Goal: Task Accomplishment & Management: Manage account settings

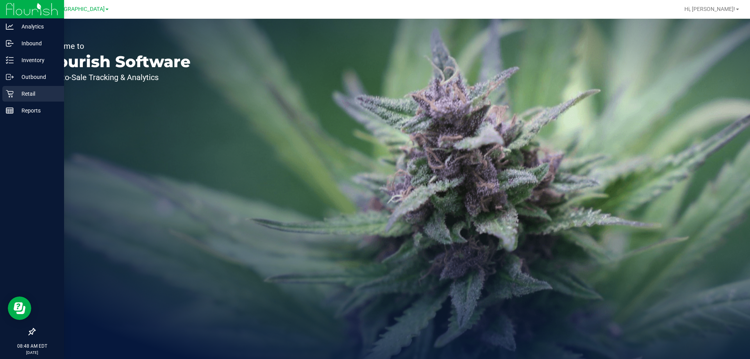
click at [23, 93] on p "Retail" at bounding box center [37, 93] width 47 height 9
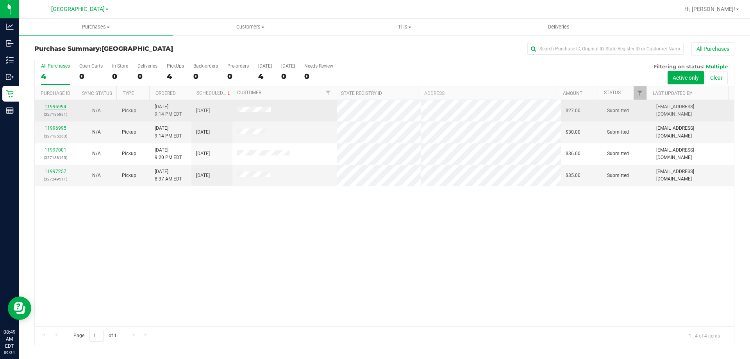
click at [63, 107] on link "11996994" at bounding box center [56, 106] width 22 height 5
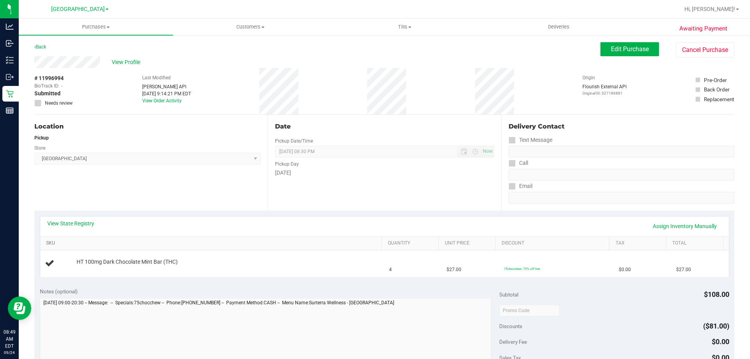
click at [148, 242] on link "SKU" at bounding box center [212, 243] width 333 height 6
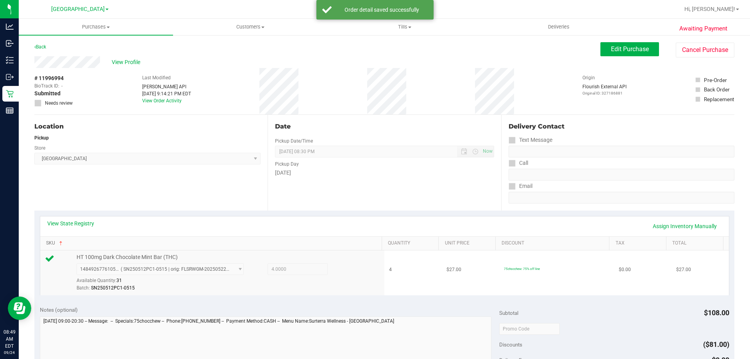
scroll to position [78, 0]
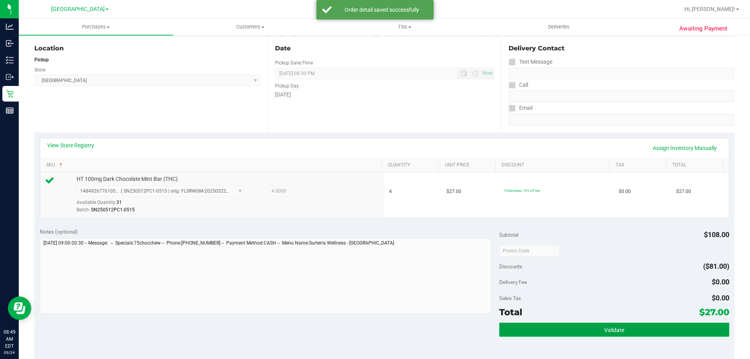
click at [545, 332] on button "Validate" at bounding box center [615, 330] width 230 height 14
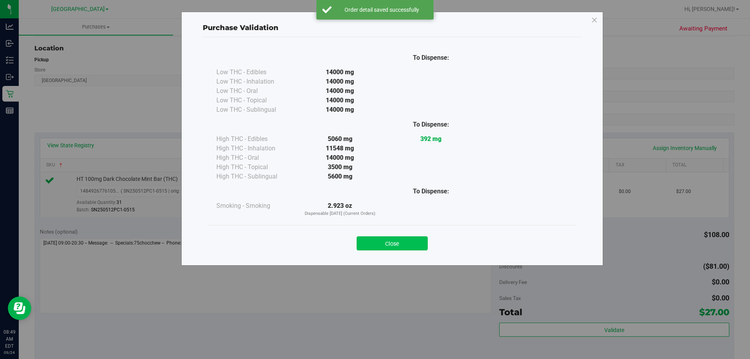
click at [389, 240] on button "Close" at bounding box center [392, 243] width 71 height 14
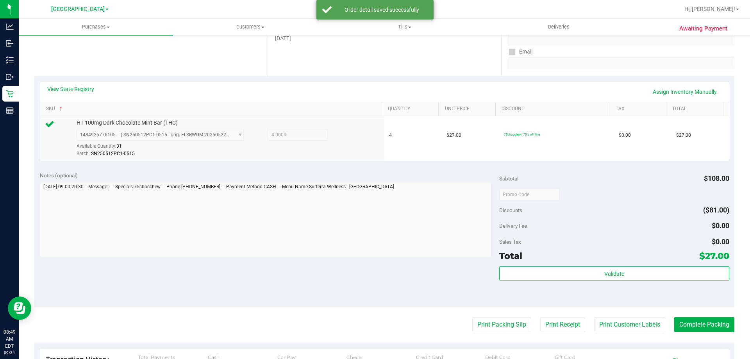
scroll to position [195, 0]
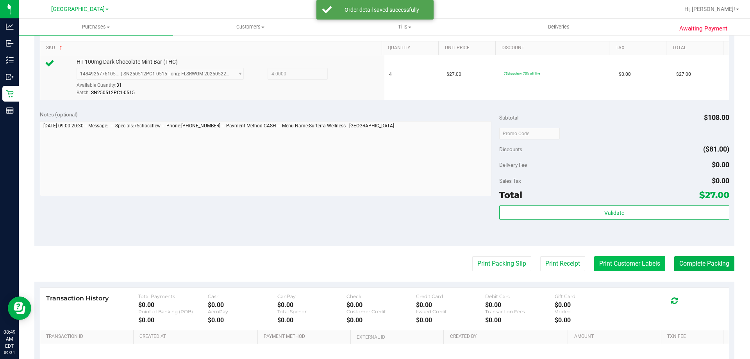
click at [647, 267] on button "Print Customer Labels" at bounding box center [629, 263] width 71 height 15
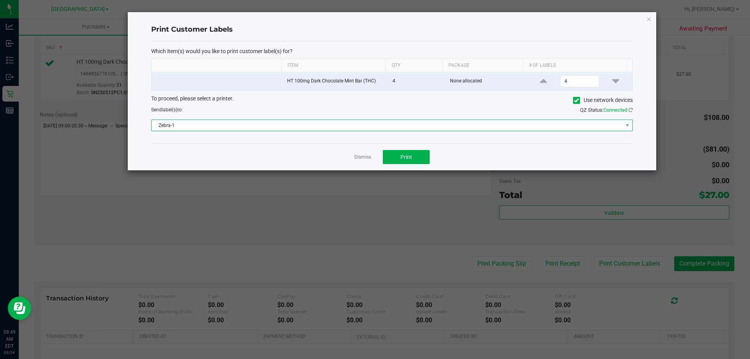
click at [310, 129] on span "Zebra-1" at bounding box center [387, 125] width 471 height 11
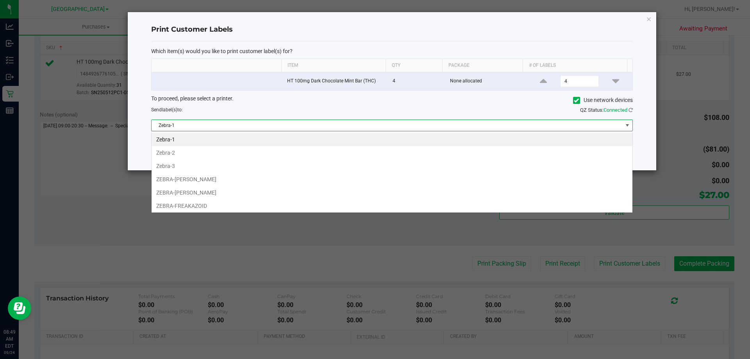
scroll to position [12, 482]
click at [191, 189] on li "ZEBRA-[PERSON_NAME]" at bounding box center [392, 192] width 481 height 13
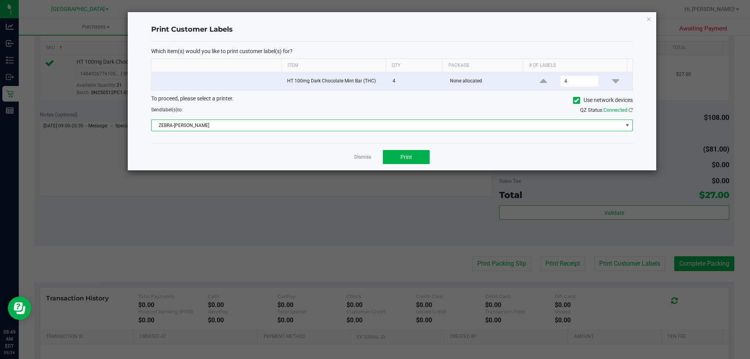
click at [398, 150] on div "Dismiss Print" at bounding box center [392, 156] width 482 height 27
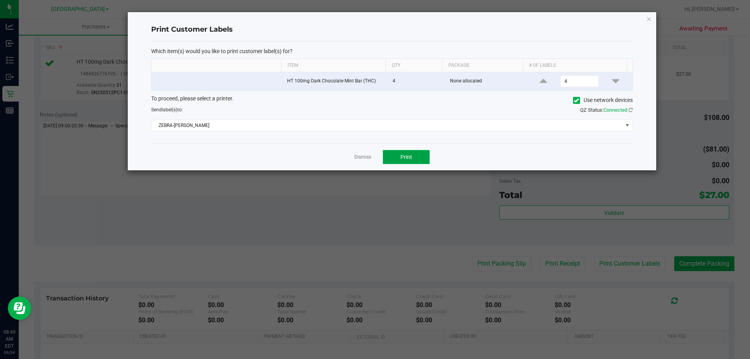
click at [389, 155] on button "Print" at bounding box center [406, 157] width 47 height 14
click at [368, 157] on link "Dismiss" at bounding box center [362, 157] width 17 height 7
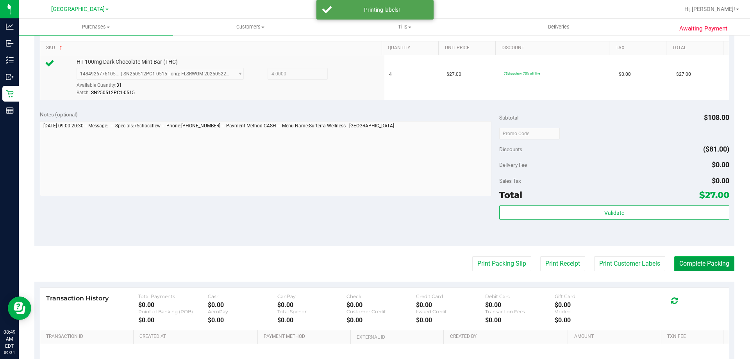
click at [711, 263] on button "Complete Packing" at bounding box center [705, 263] width 60 height 15
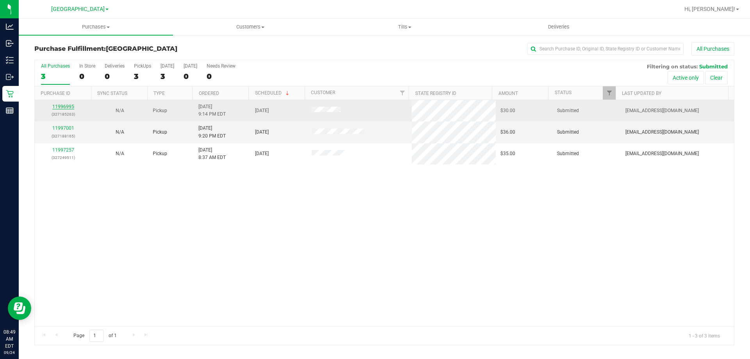
click at [64, 106] on link "11996995" at bounding box center [63, 106] width 22 height 5
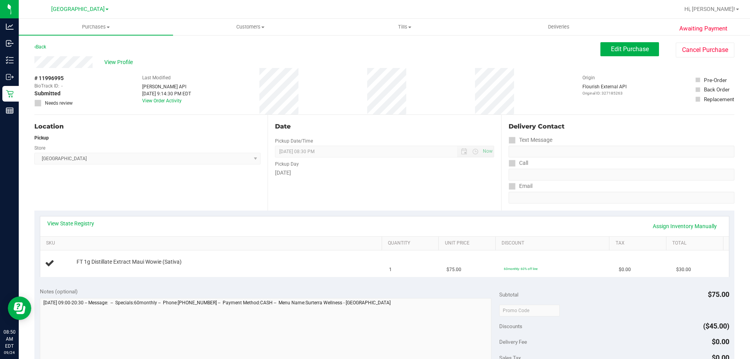
click at [137, 238] on th "SKU" at bounding box center [211, 244] width 342 height 14
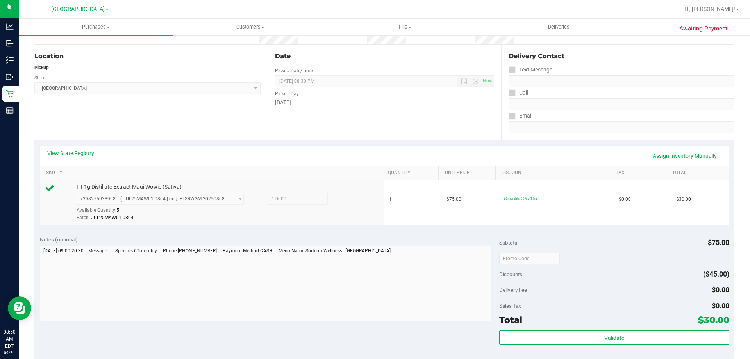
scroll to position [156, 0]
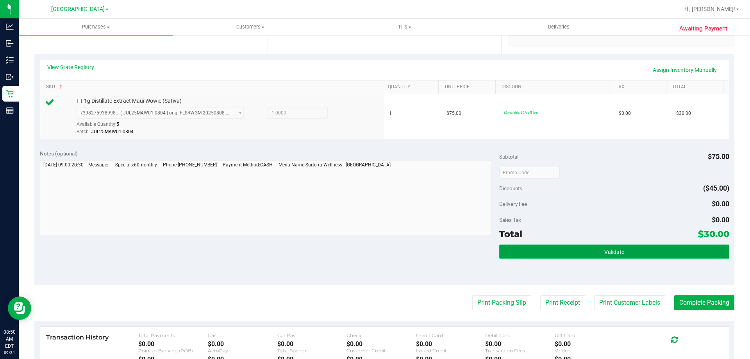
click at [669, 254] on button "Validate" at bounding box center [615, 252] width 230 height 14
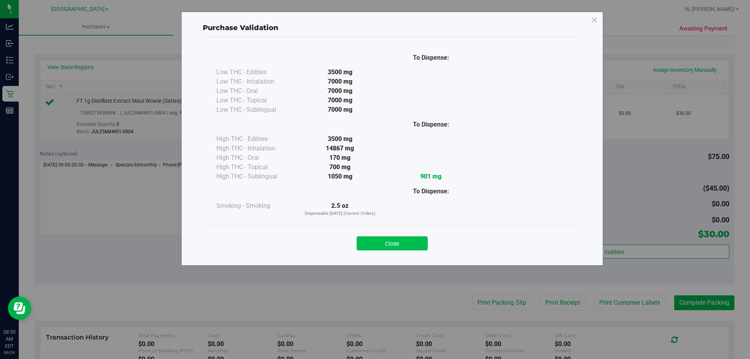
click at [391, 240] on button "Close" at bounding box center [392, 243] width 71 height 14
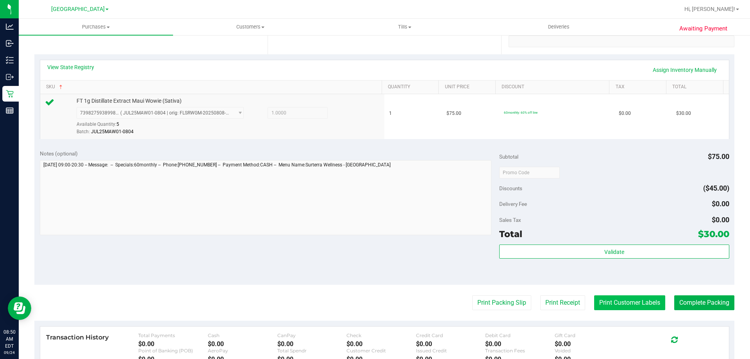
click at [636, 302] on button "Print Customer Labels" at bounding box center [629, 302] width 71 height 15
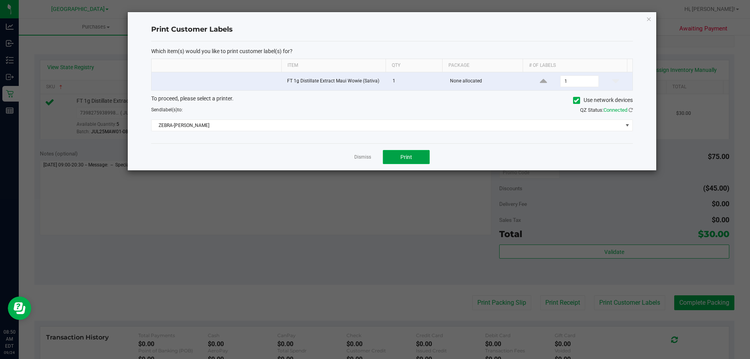
click at [413, 160] on button "Print" at bounding box center [406, 157] width 47 height 14
click at [359, 158] on link "Dismiss" at bounding box center [362, 157] width 17 height 7
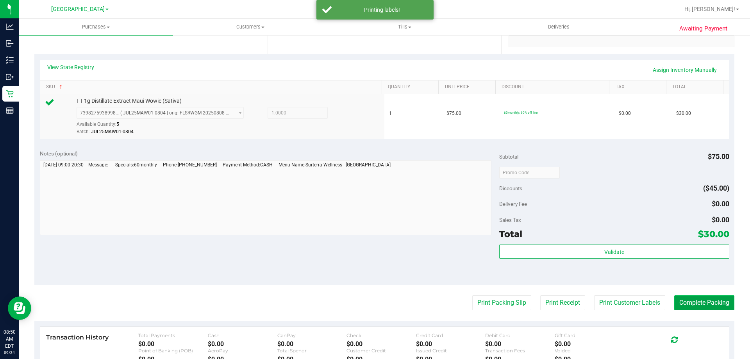
click at [692, 303] on button "Complete Packing" at bounding box center [705, 302] width 60 height 15
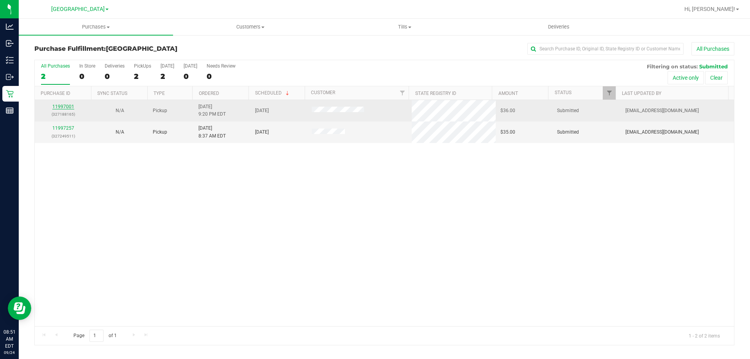
click at [68, 107] on link "11997001" at bounding box center [63, 106] width 22 height 5
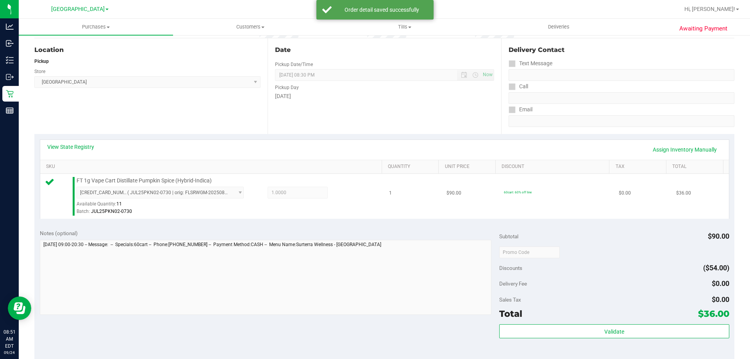
scroll to position [78, 0]
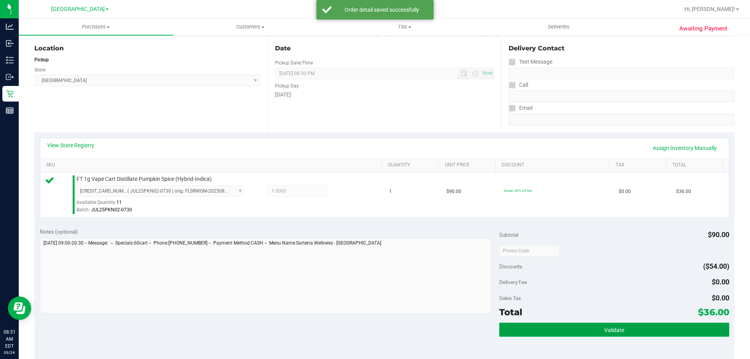
click at [569, 329] on button "Validate" at bounding box center [615, 330] width 230 height 14
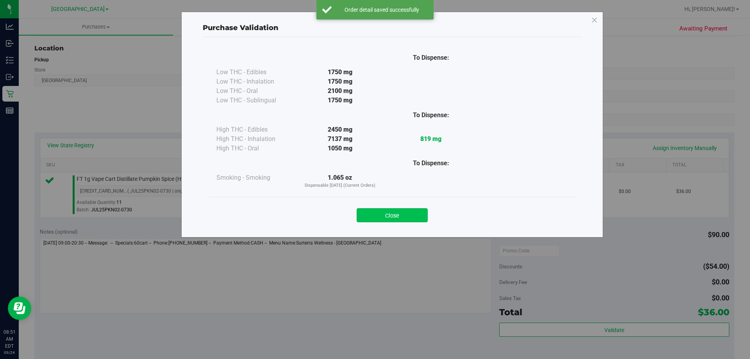
click at [378, 217] on button "Close" at bounding box center [392, 215] width 71 height 14
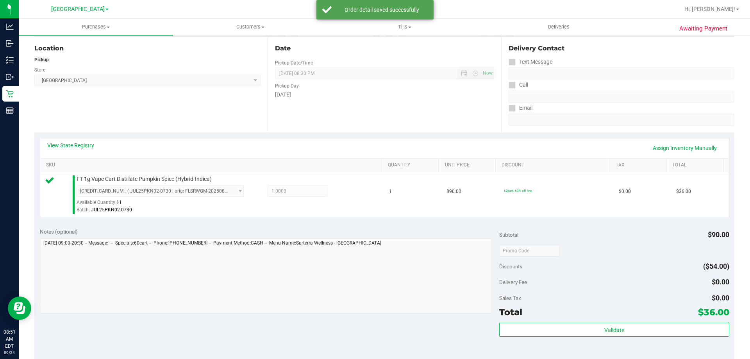
scroll to position [235, 0]
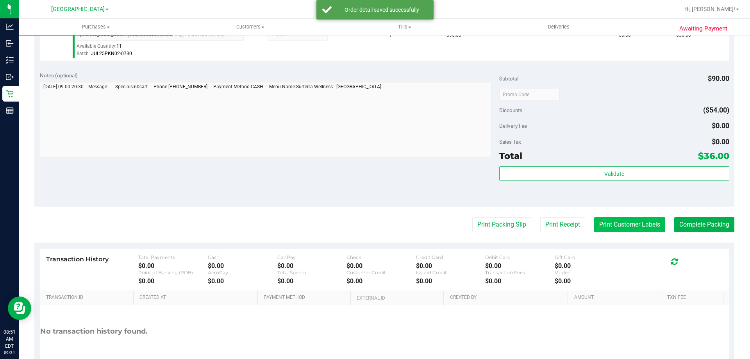
click at [604, 224] on button "Print Customer Labels" at bounding box center [629, 224] width 71 height 15
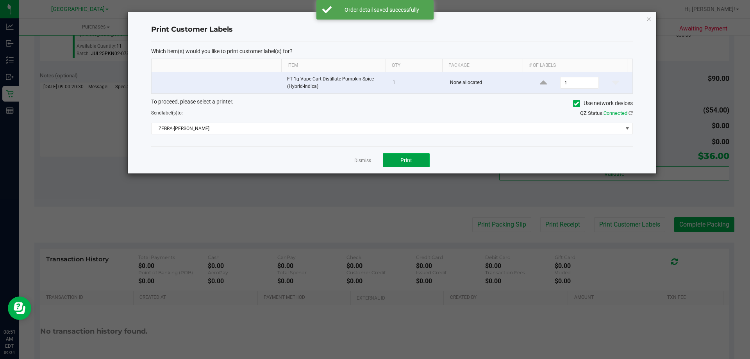
click at [402, 165] on button "Print" at bounding box center [406, 160] width 47 height 14
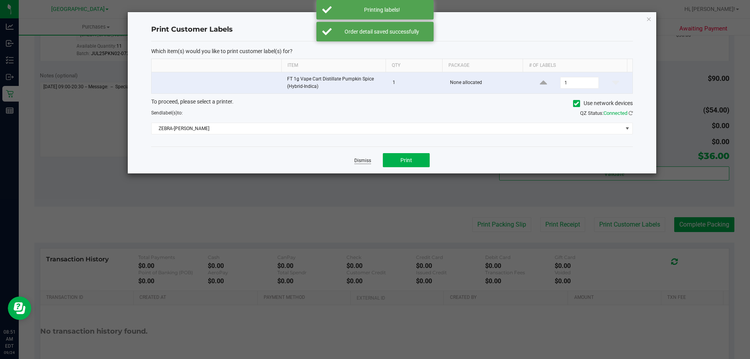
click at [367, 159] on link "Dismiss" at bounding box center [362, 161] width 17 height 7
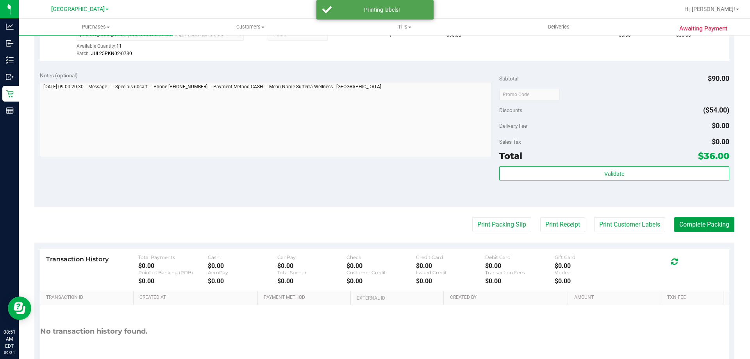
click at [678, 227] on button "Complete Packing" at bounding box center [705, 224] width 60 height 15
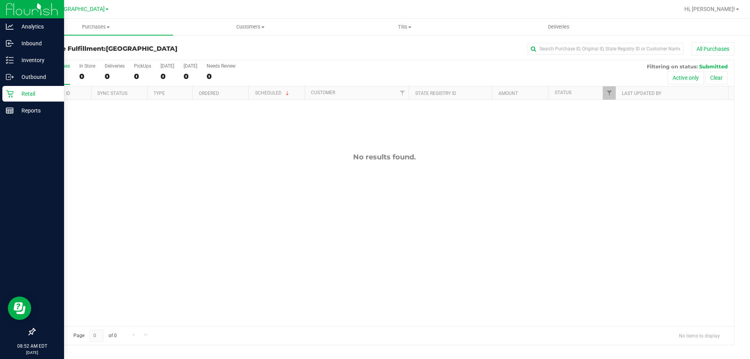
click at [15, 97] on p "Retail" at bounding box center [37, 93] width 47 height 9
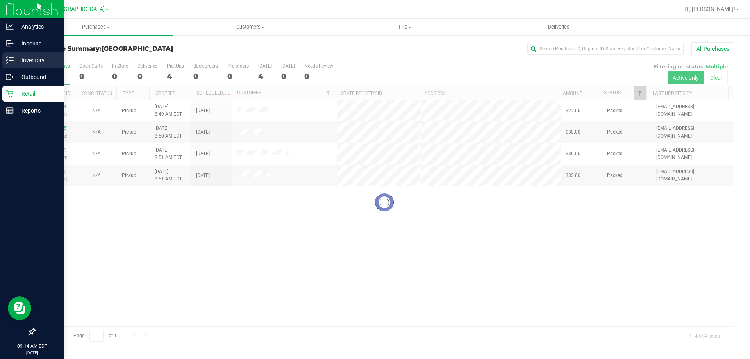
click at [25, 63] on p "Inventory" at bounding box center [37, 60] width 47 height 9
click at [41, 60] on p "Inventory" at bounding box center [37, 60] width 47 height 9
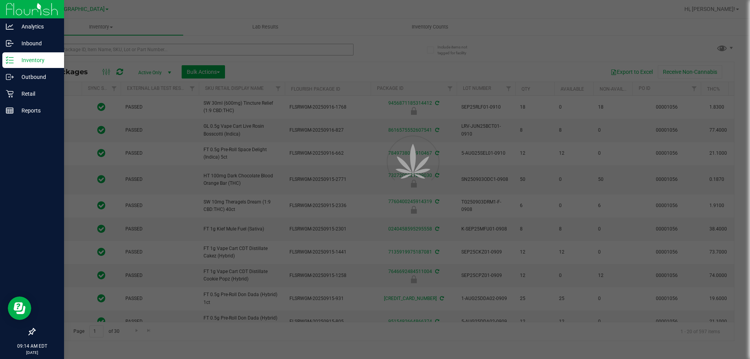
click at [111, 50] on div at bounding box center [375, 179] width 750 height 359
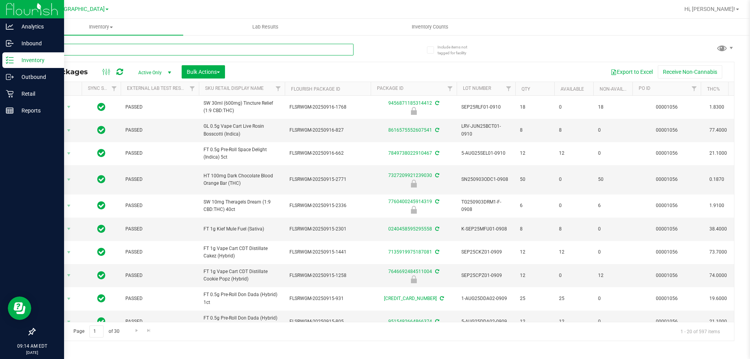
click at [111, 50] on input "text" at bounding box center [193, 50] width 319 height 12
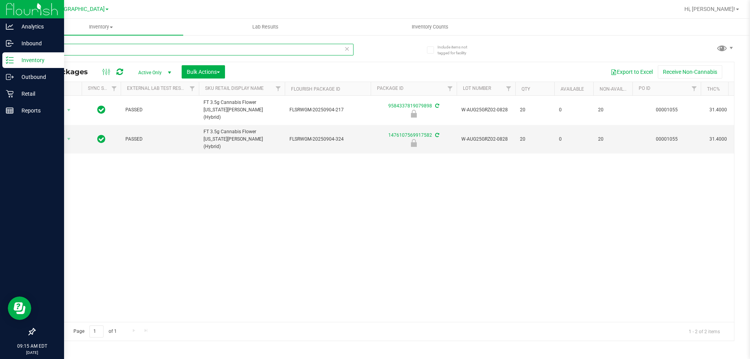
click at [111, 50] on input "grz" at bounding box center [193, 50] width 319 height 12
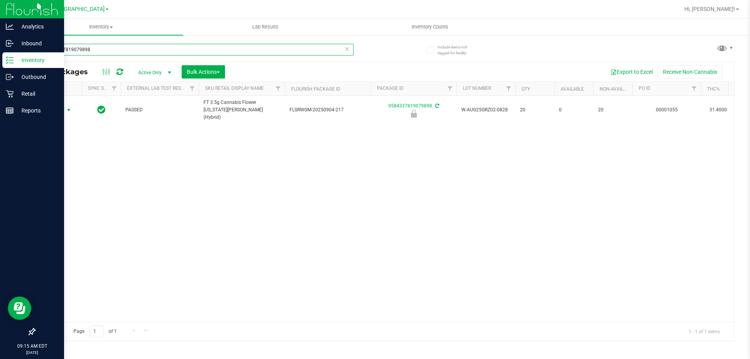
type input "9584337819079898"
click at [54, 107] on span "Action" at bounding box center [53, 110] width 21 height 11
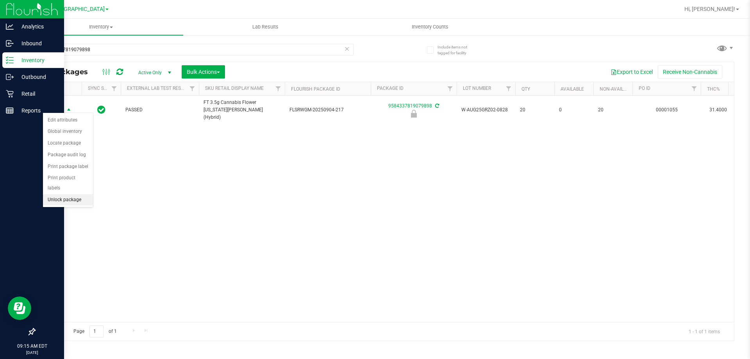
click at [70, 194] on li "Unlock package" at bounding box center [68, 200] width 50 height 12
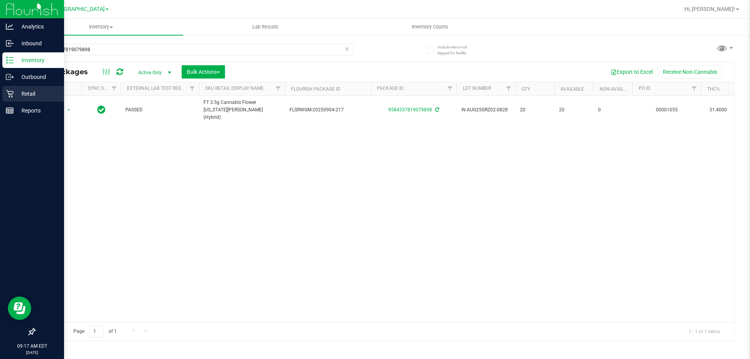
click at [21, 98] on p "Retail" at bounding box center [37, 93] width 47 height 9
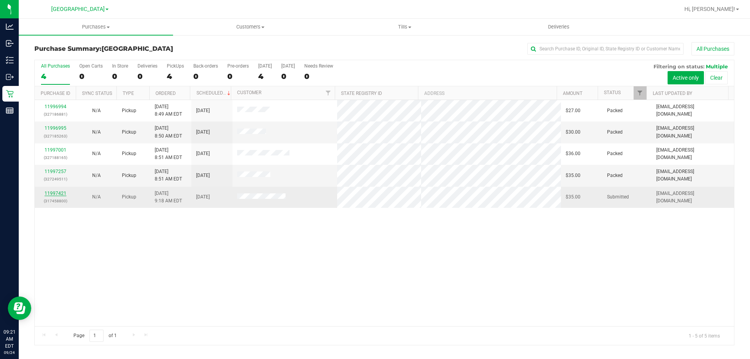
click at [56, 192] on link "11997421" at bounding box center [56, 193] width 22 height 5
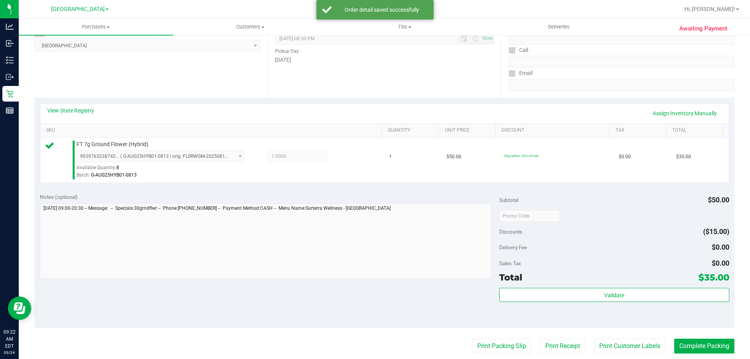
scroll to position [117, 0]
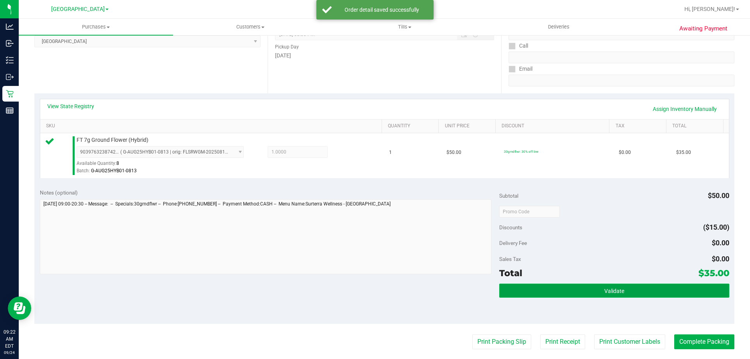
click at [532, 284] on button "Validate" at bounding box center [615, 291] width 230 height 14
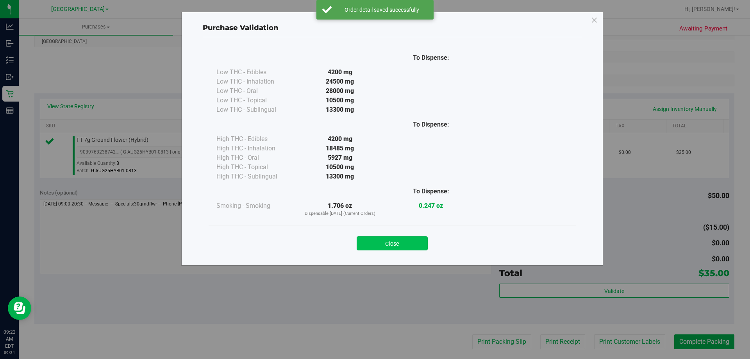
click at [384, 247] on button "Close" at bounding box center [392, 243] width 71 height 14
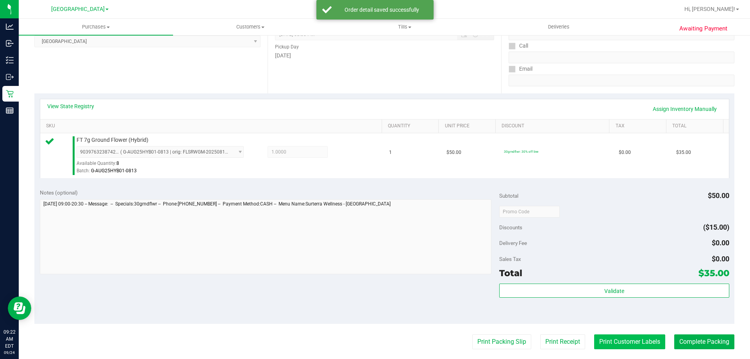
click at [626, 340] on button "Print Customer Labels" at bounding box center [629, 342] width 71 height 15
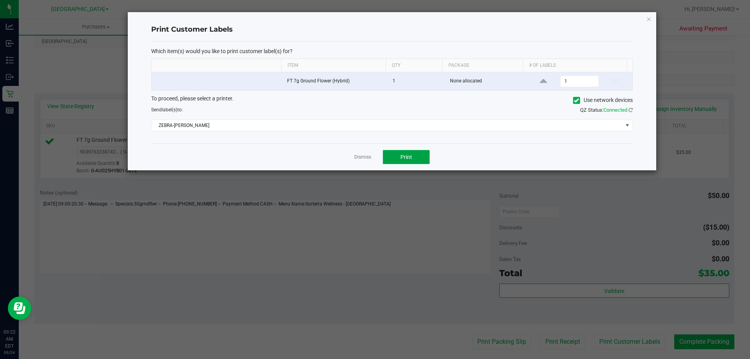
click at [394, 158] on button "Print" at bounding box center [406, 157] width 47 height 14
click at [358, 158] on link "Dismiss" at bounding box center [362, 157] width 17 height 7
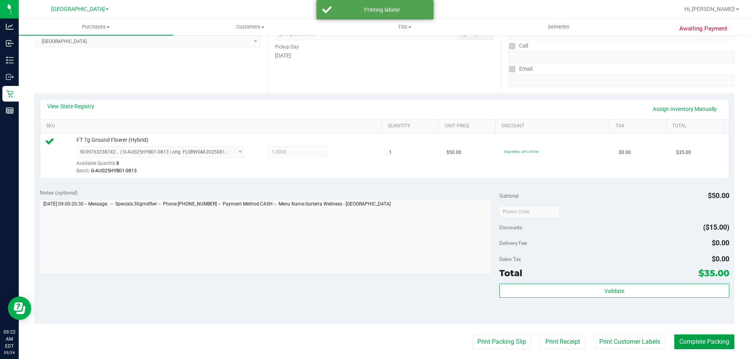
click at [707, 339] on button "Complete Packing" at bounding box center [705, 342] width 60 height 15
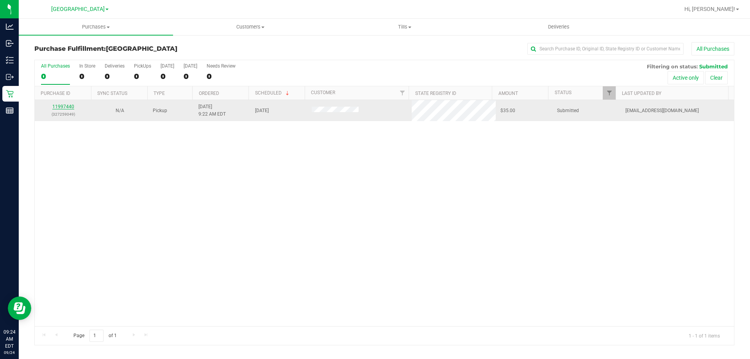
click at [70, 106] on link "11997440" at bounding box center [63, 106] width 22 height 5
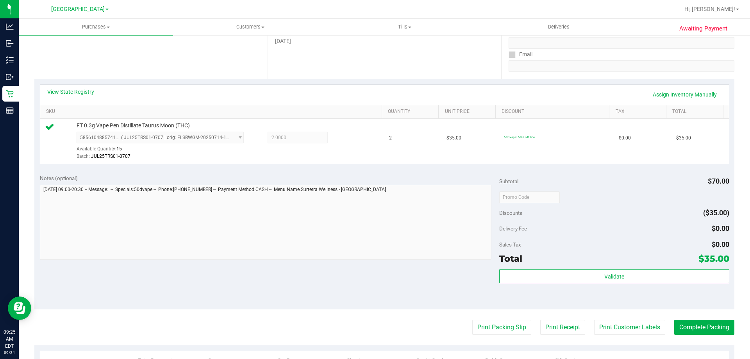
scroll to position [156, 0]
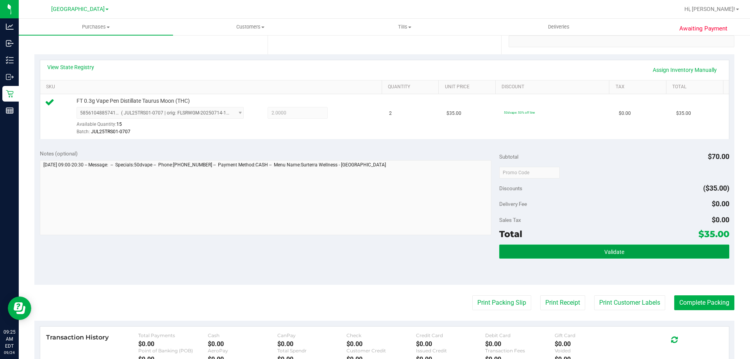
click at [587, 255] on button "Validate" at bounding box center [615, 252] width 230 height 14
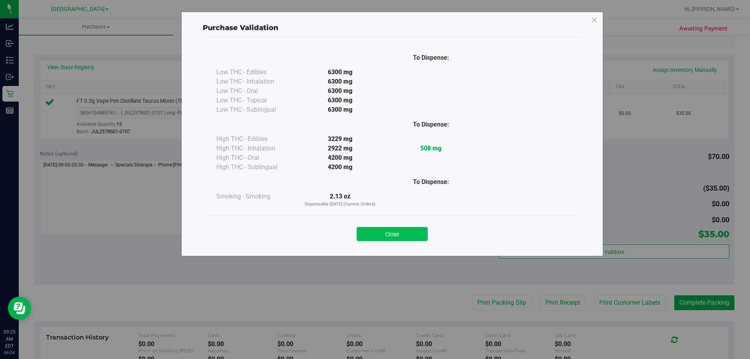
click at [414, 237] on button "Close" at bounding box center [392, 234] width 71 height 14
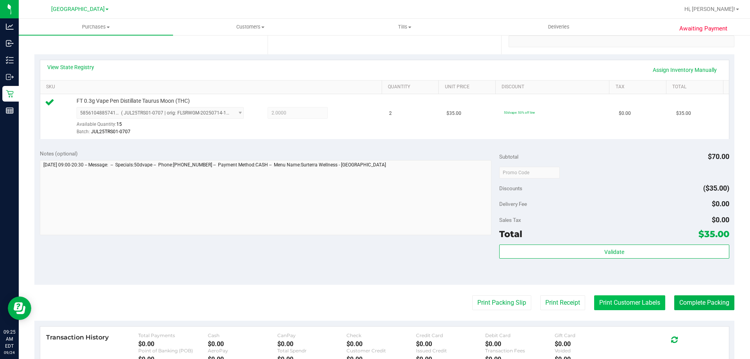
click at [595, 300] on button "Print Customer Labels" at bounding box center [629, 302] width 71 height 15
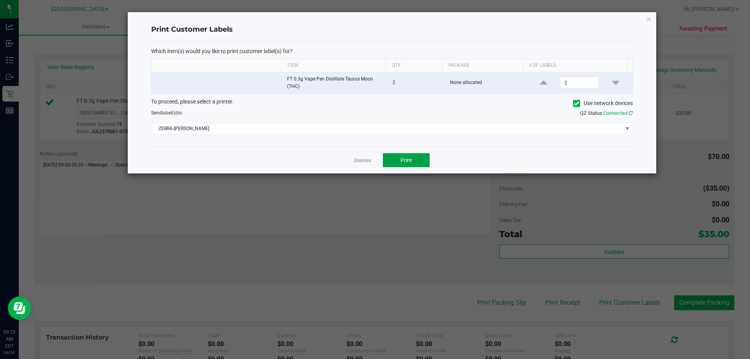
click at [402, 160] on span "Print" at bounding box center [407, 160] width 12 height 6
click at [368, 163] on link "Dismiss" at bounding box center [362, 161] width 17 height 7
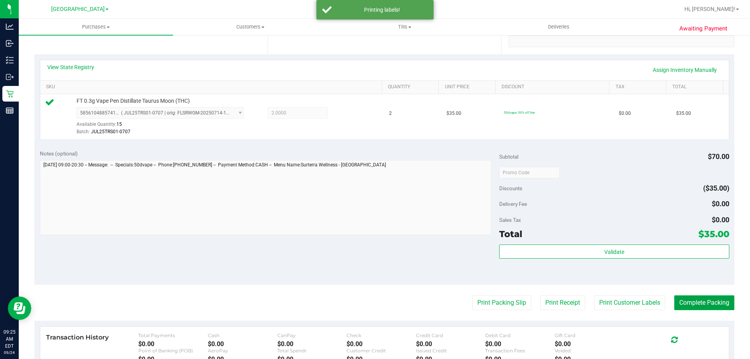
click at [720, 300] on button "Complete Packing" at bounding box center [705, 302] width 60 height 15
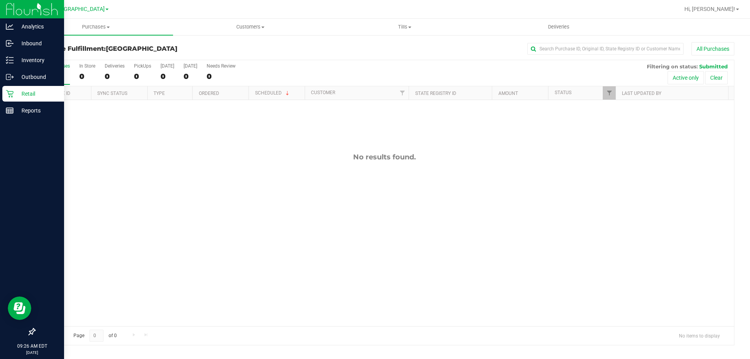
click at [42, 93] on p "Retail" at bounding box center [37, 93] width 47 height 9
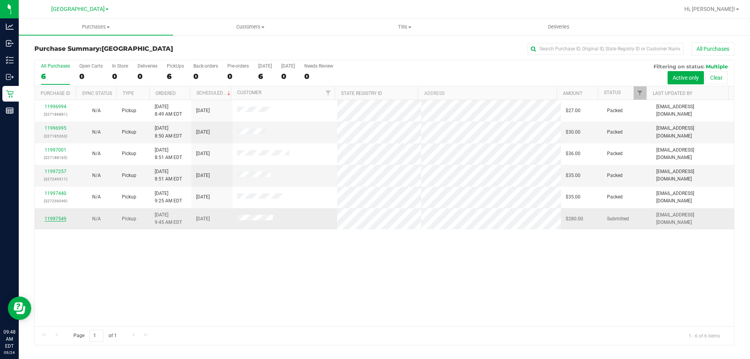
click at [46, 219] on link "11997549" at bounding box center [56, 218] width 22 height 5
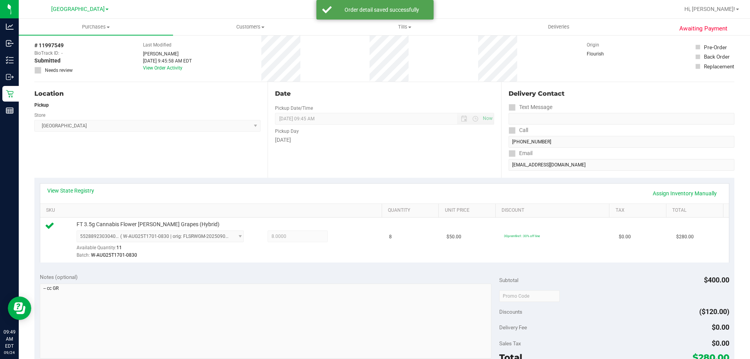
scroll to position [78, 0]
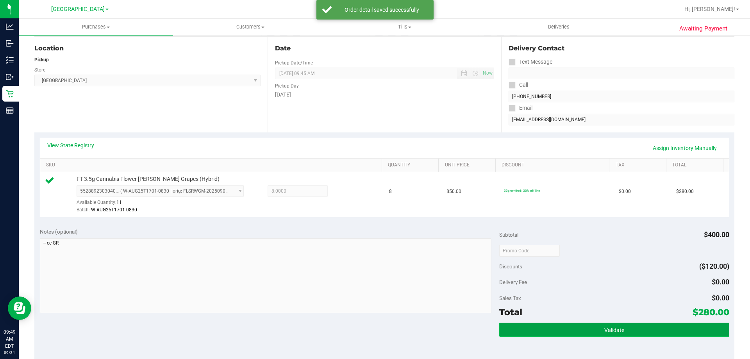
click at [662, 327] on button "Validate" at bounding box center [615, 330] width 230 height 14
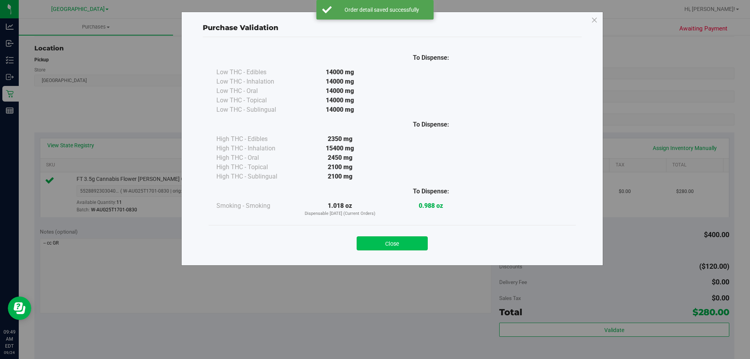
click at [406, 243] on button "Close" at bounding box center [392, 243] width 71 height 14
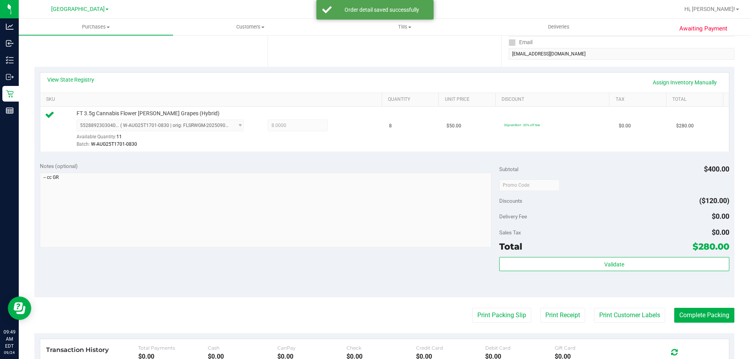
scroll to position [235, 0]
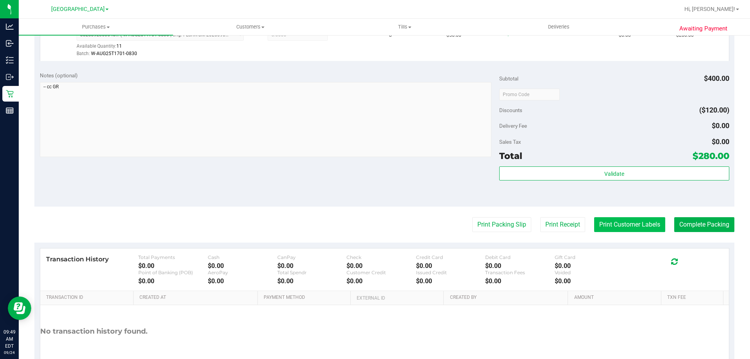
click at [615, 231] on button "Print Customer Labels" at bounding box center [629, 224] width 71 height 15
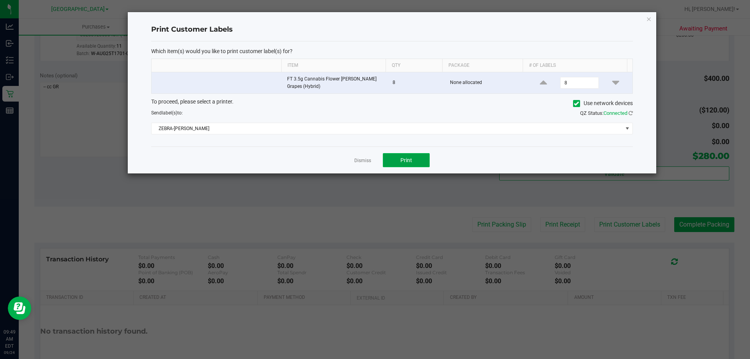
click at [411, 162] on span "Print" at bounding box center [407, 160] width 12 height 6
click at [359, 163] on link "Dismiss" at bounding box center [362, 161] width 17 height 7
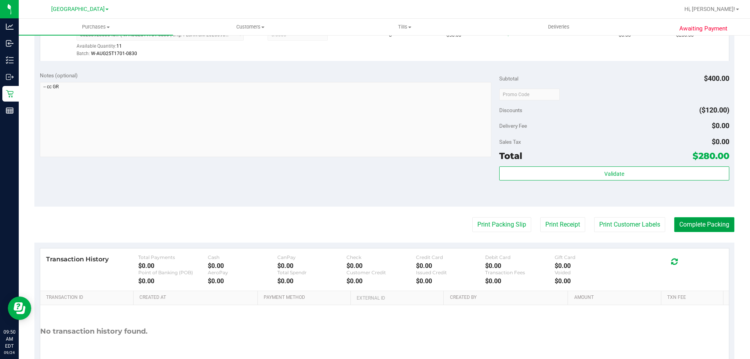
click at [721, 225] on button "Complete Packing" at bounding box center [705, 224] width 60 height 15
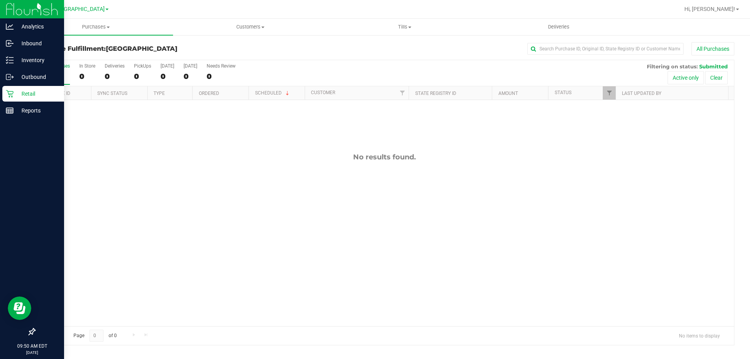
click at [21, 91] on p "Retail" at bounding box center [37, 93] width 47 height 9
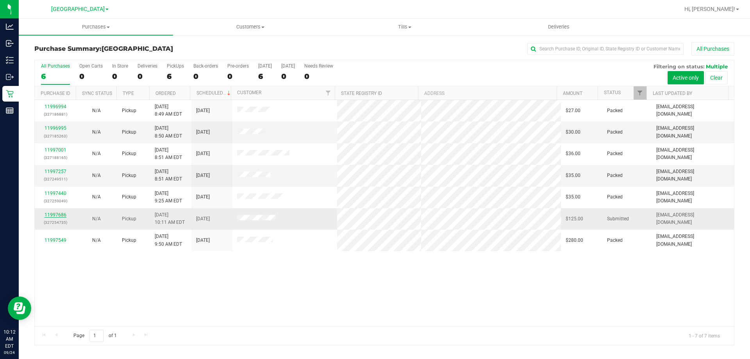
click at [50, 214] on link "11997686" at bounding box center [56, 214] width 22 height 5
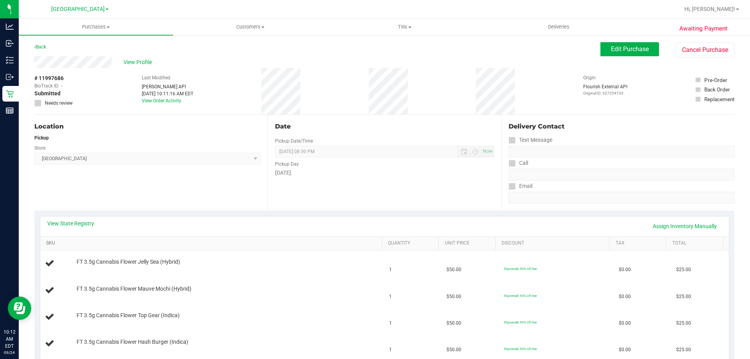
click at [197, 240] on link "SKU" at bounding box center [212, 243] width 333 height 6
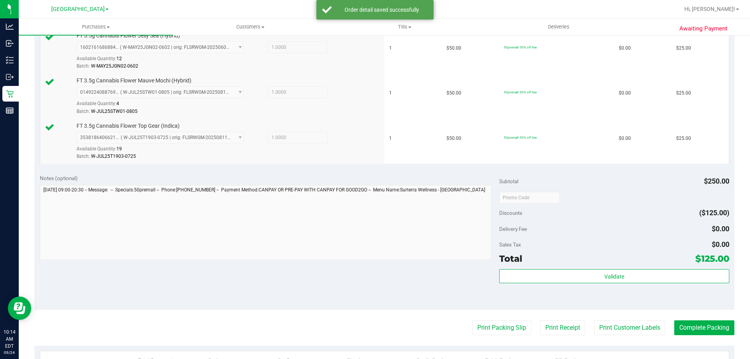
scroll to position [313, 0]
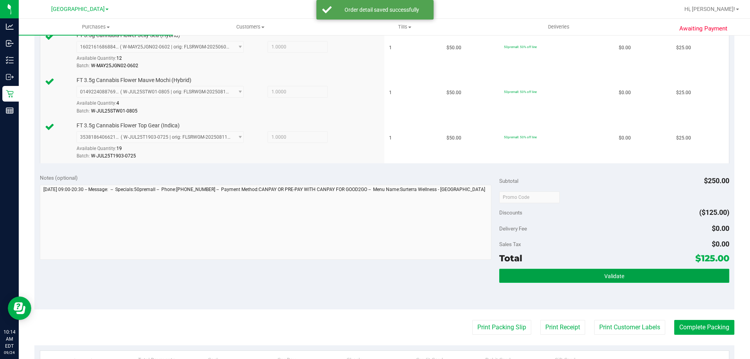
click at [661, 275] on button "Validate" at bounding box center [615, 276] width 230 height 14
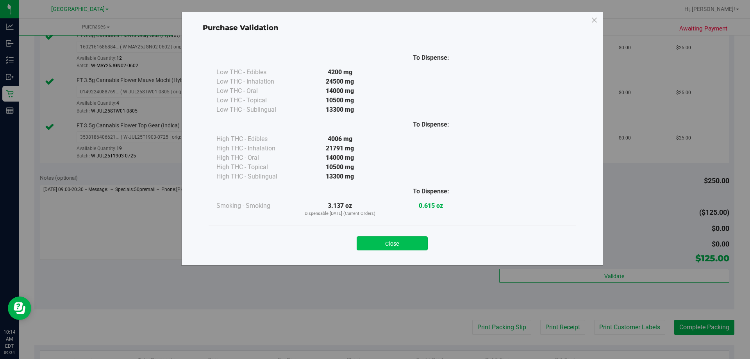
click at [388, 249] on button "Close" at bounding box center [392, 243] width 71 height 14
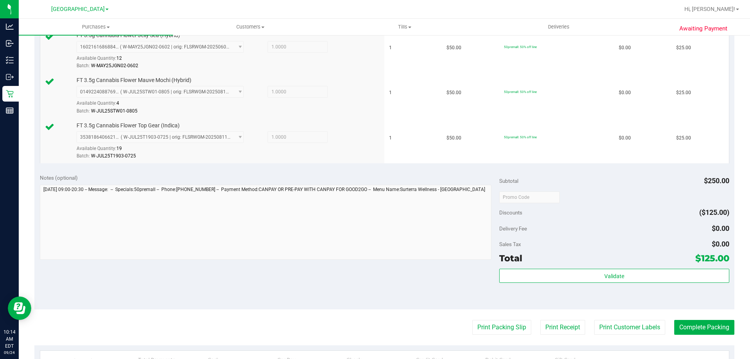
click at [607, 316] on purchase-details "Back Edit Purchase Cancel Purchase View Profile # 11997686 BioTrack ID: - Submi…" at bounding box center [384, 111] width 700 height 762
click at [612, 328] on button "Print Customer Labels" at bounding box center [629, 327] width 71 height 15
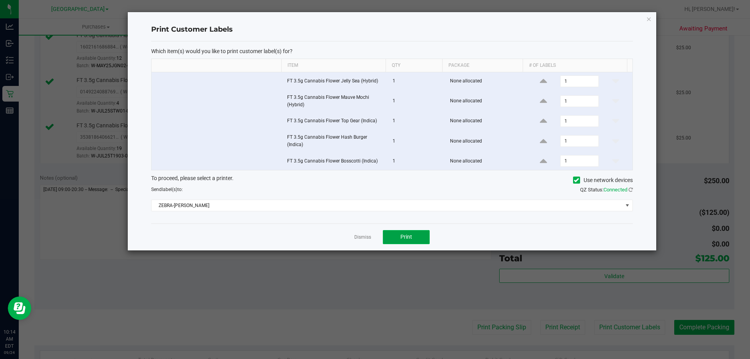
click at [409, 240] on span "Print" at bounding box center [407, 237] width 12 height 6
click at [365, 238] on link "Dismiss" at bounding box center [362, 237] width 17 height 7
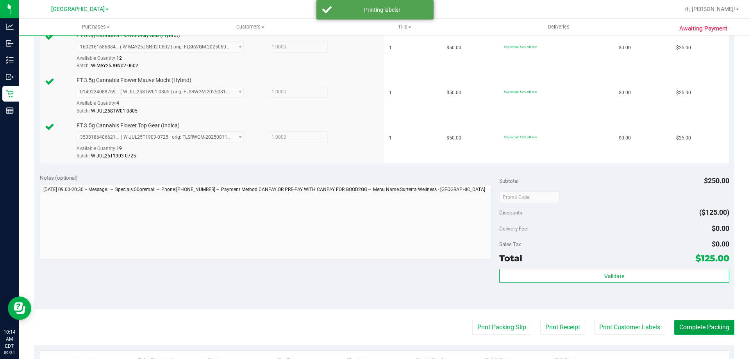
click at [722, 329] on button "Complete Packing" at bounding box center [705, 327] width 60 height 15
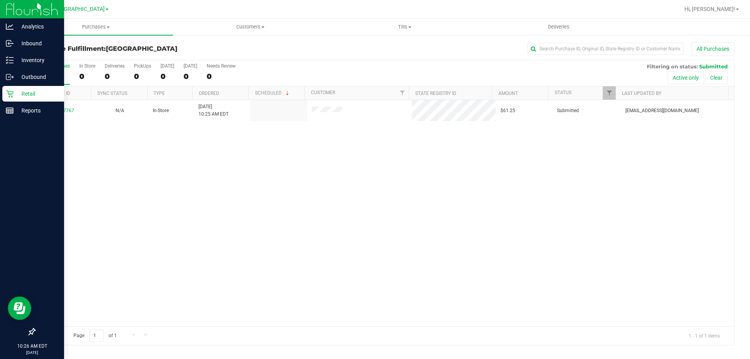
click at [14, 95] on p "Retail" at bounding box center [37, 93] width 47 height 9
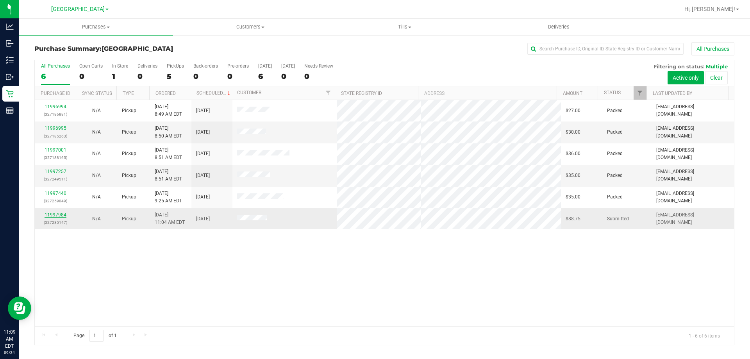
click at [57, 214] on link "11997984" at bounding box center [56, 214] width 22 height 5
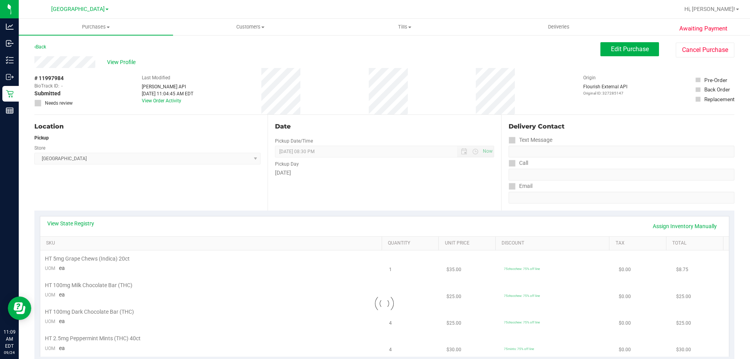
click at [303, 168] on div "Pickup Day" at bounding box center [384, 163] width 219 height 11
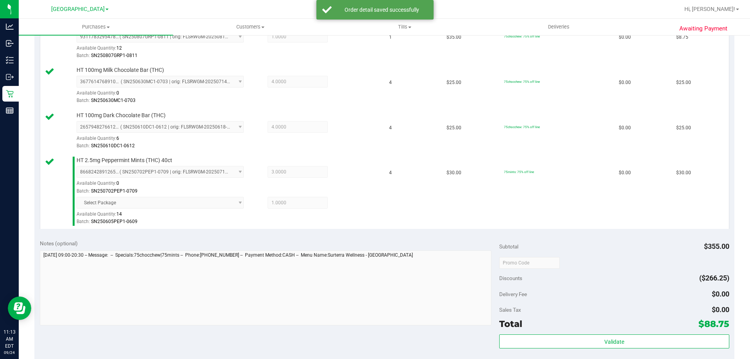
scroll to position [391, 0]
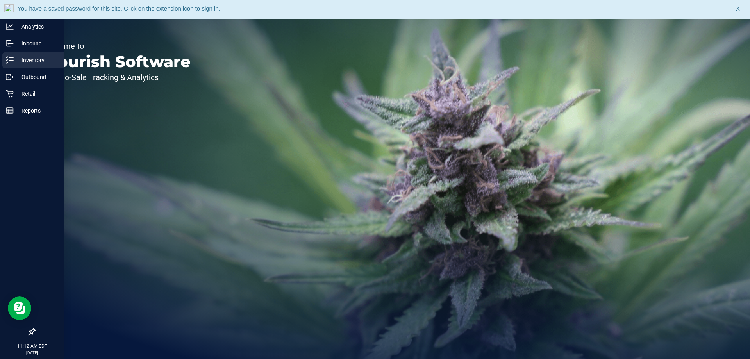
click at [31, 54] on div "Inventory" at bounding box center [33, 60] width 62 height 16
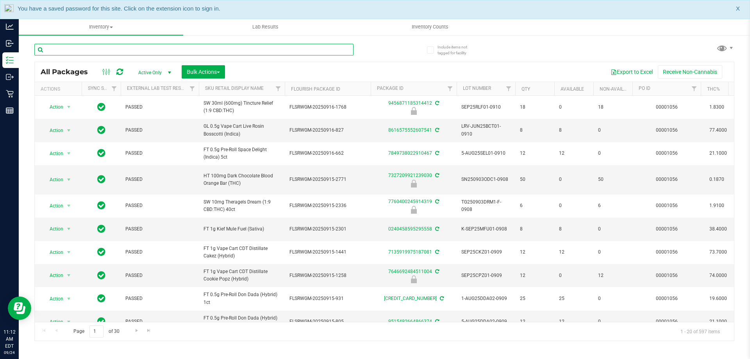
click at [113, 48] on input "text" at bounding box center [193, 50] width 319 height 12
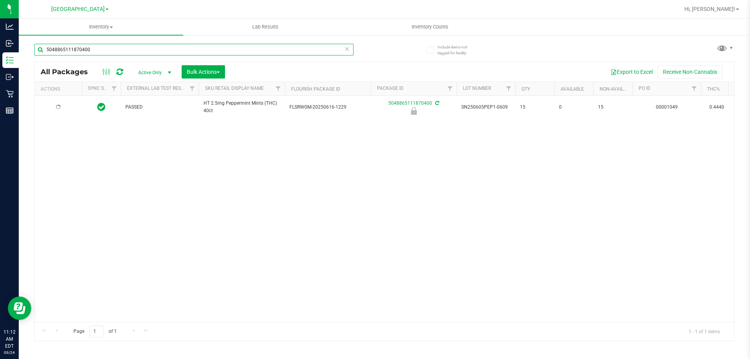
type input "5048865111870400"
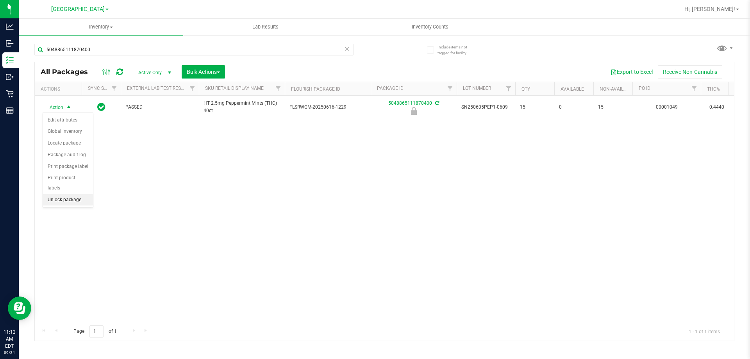
click at [76, 194] on li "Unlock package" at bounding box center [68, 200] width 50 height 12
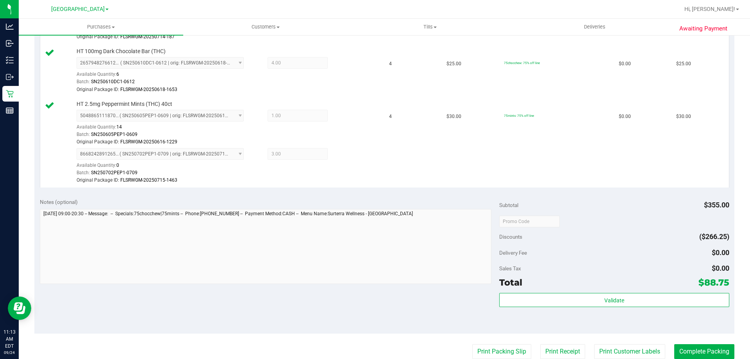
scroll to position [391, 0]
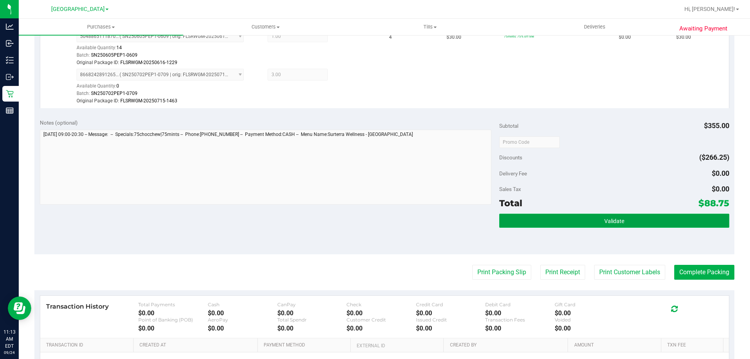
click at [605, 222] on span "Validate" at bounding box center [615, 221] width 20 height 6
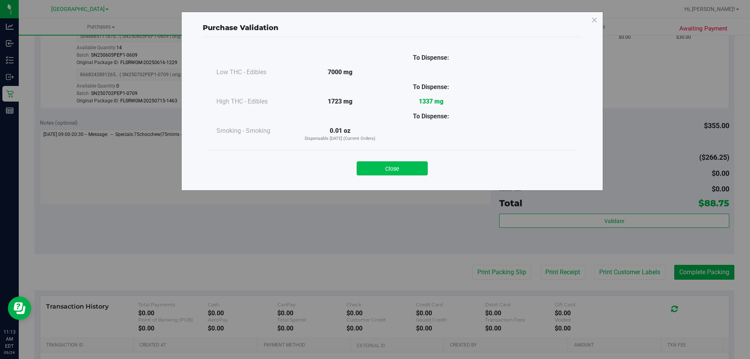
click at [389, 171] on button "Close" at bounding box center [392, 168] width 71 height 14
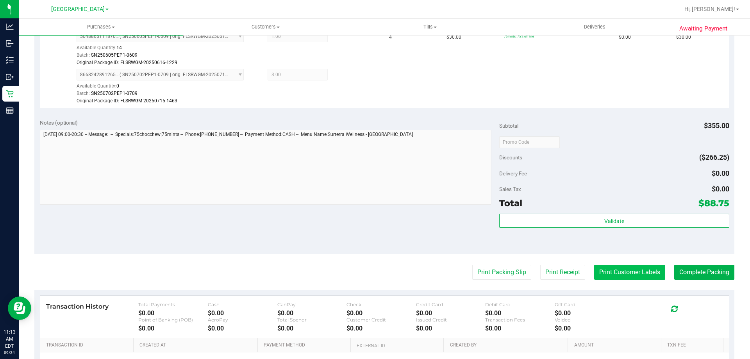
click at [601, 277] on button "Print Customer Labels" at bounding box center [629, 272] width 71 height 15
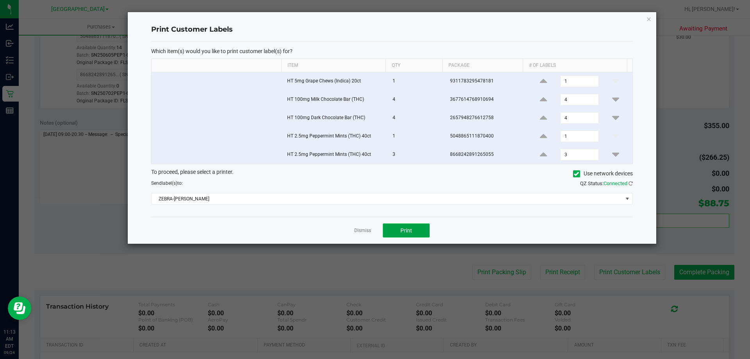
click at [401, 231] on span "Print" at bounding box center [407, 230] width 12 height 6
click at [363, 230] on link "Dismiss" at bounding box center [362, 230] width 17 height 7
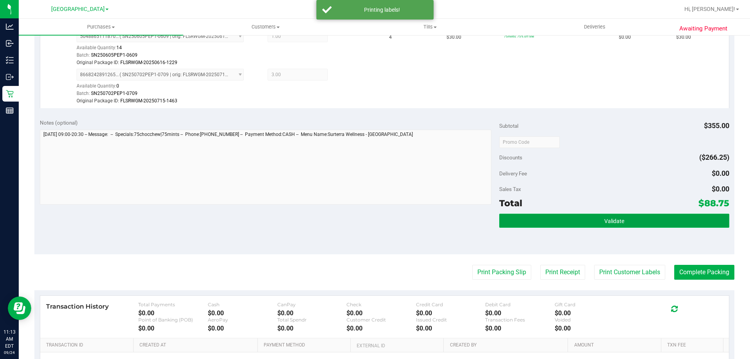
click at [520, 217] on button "Validate" at bounding box center [615, 221] width 230 height 14
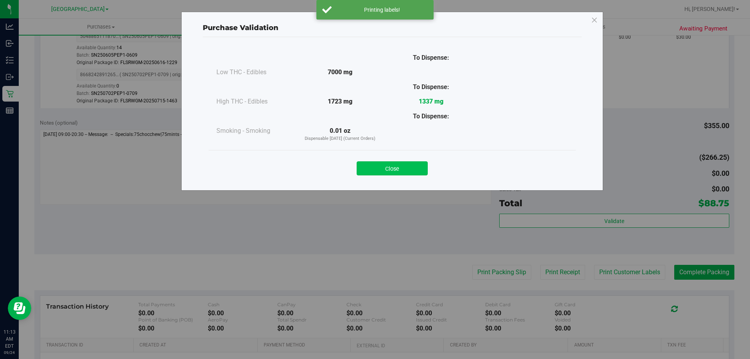
click at [399, 168] on button "Close" at bounding box center [392, 168] width 71 height 14
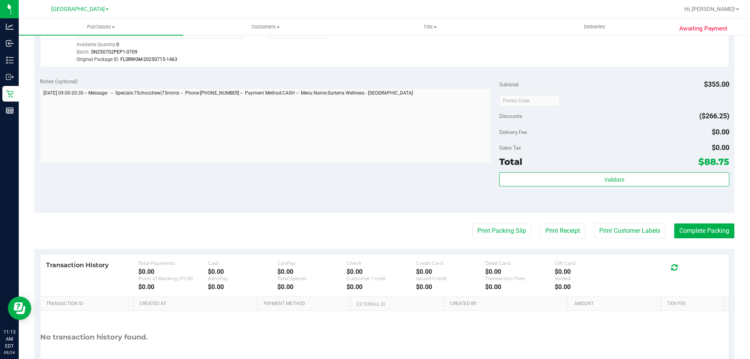
scroll to position [469, 0]
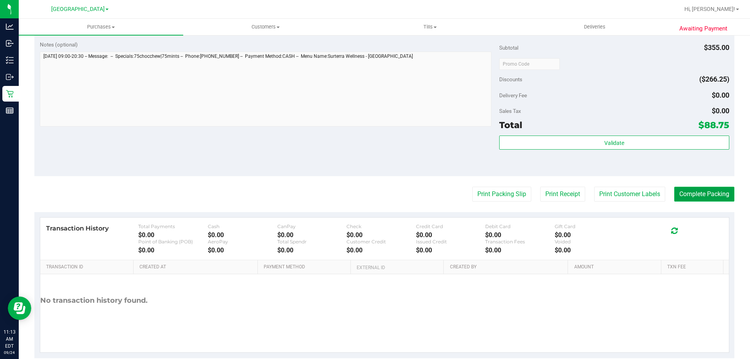
click at [718, 196] on button "Complete Packing" at bounding box center [705, 194] width 60 height 15
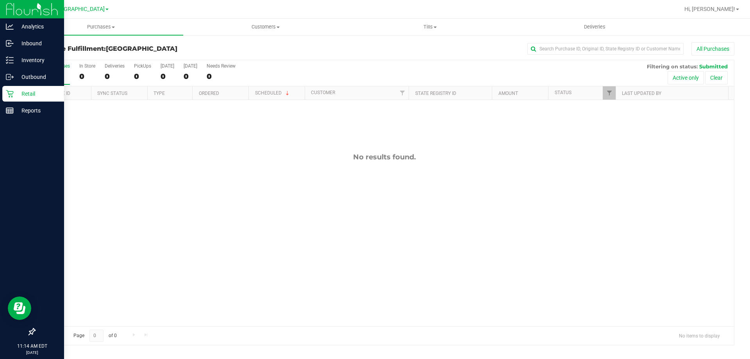
click at [35, 91] on p "Retail" at bounding box center [37, 93] width 47 height 9
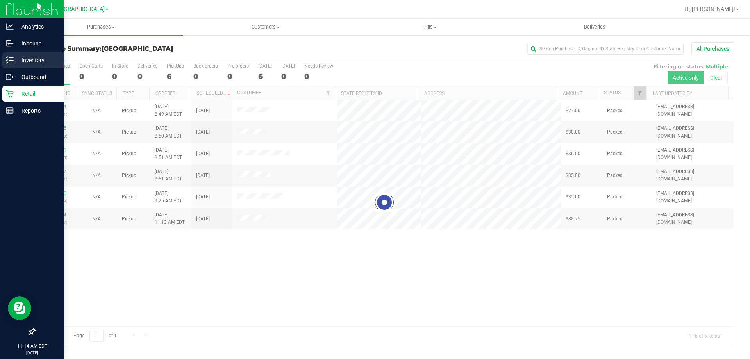
click at [28, 58] on p "Inventory" at bounding box center [37, 60] width 47 height 9
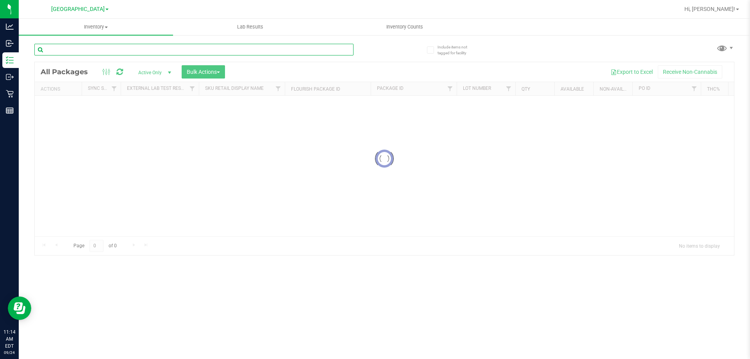
click at [90, 47] on input "text" at bounding box center [193, 50] width 319 height 12
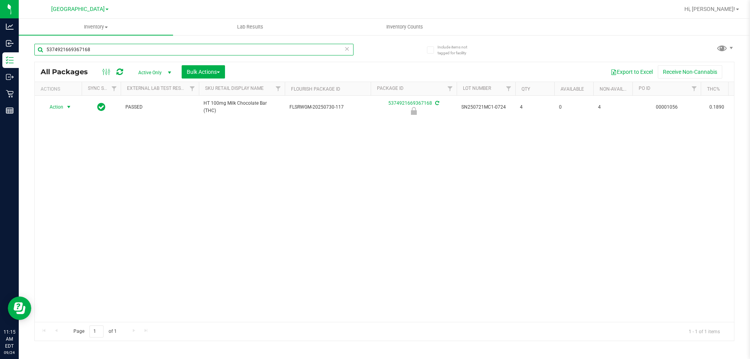
type input "5374921669367168"
click at [60, 105] on span "Action" at bounding box center [53, 107] width 21 height 11
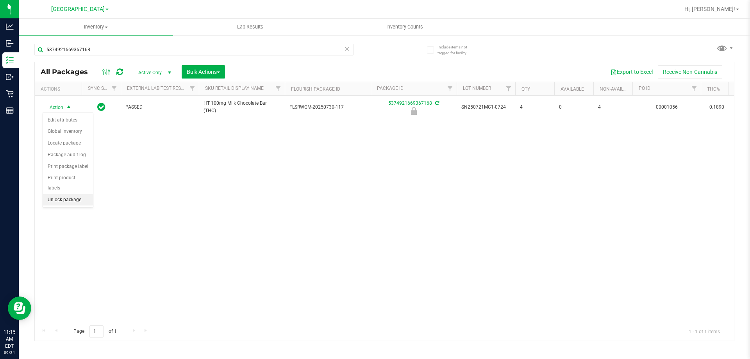
click at [73, 194] on li "Unlock package" at bounding box center [68, 200] width 50 height 12
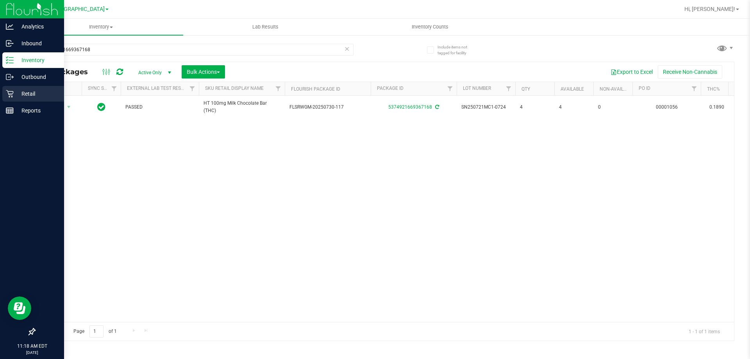
click at [8, 98] on div "Retail" at bounding box center [33, 94] width 62 height 16
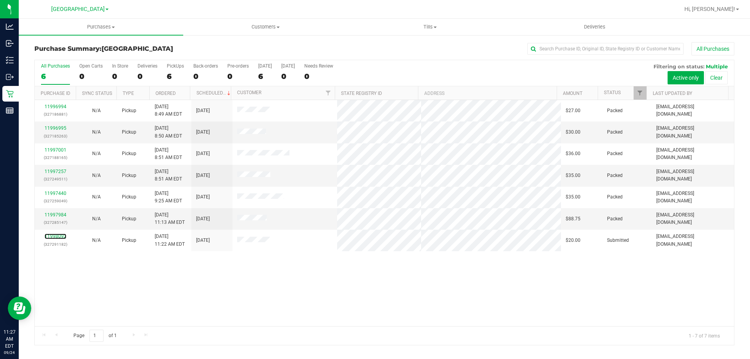
click at [53, 237] on link "11998092" at bounding box center [56, 236] width 22 height 5
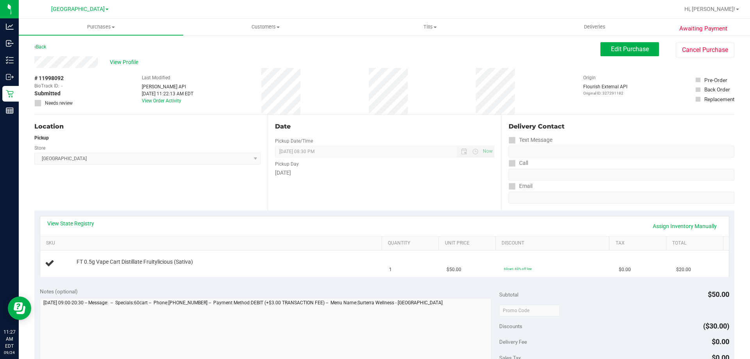
click at [235, 198] on div "Location Pickup Store [GEOGRAPHIC_DATA] WC Select Store [PERSON_NAME][GEOGRAPHI…" at bounding box center [150, 163] width 233 height 96
click at [308, 177] on div "Date Pickup Date/Time [DATE] Now [DATE] 08:30 PM Now Pickup Day [DATE]" at bounding box center [384, 163] width 233 height 96
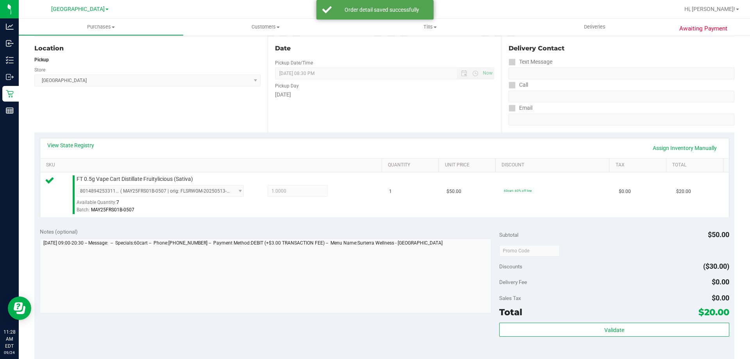
scroll to position [195, 0]
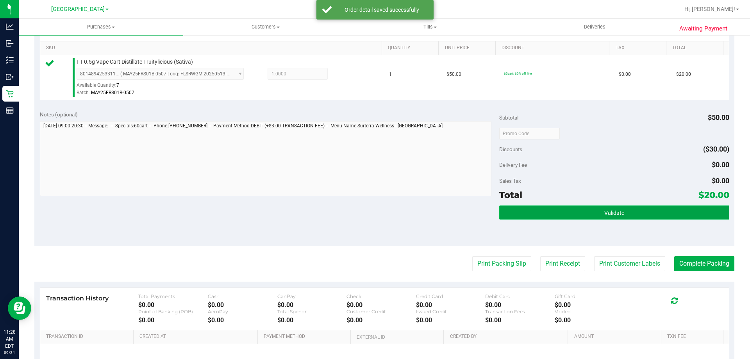
click at [566, 214] on button "Validate" at bounding box center [615, 213] width 230 height 14
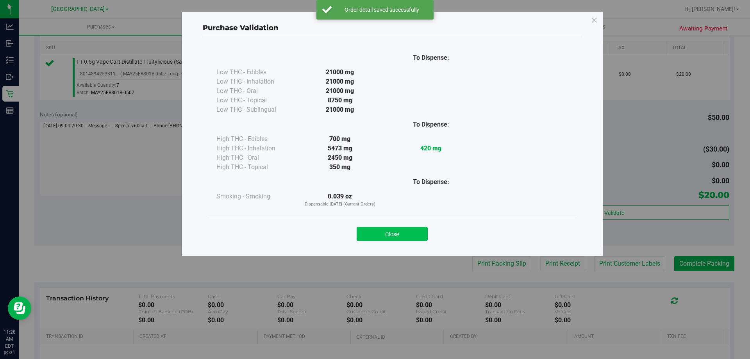
click at [411, 234] on button "Close" at bounding box center [392, 234] width 71 height 14
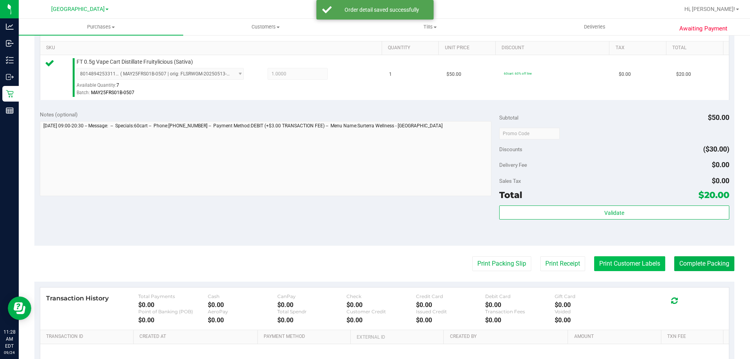
click at [607, 267] on button "Print Customer Labels" at bounding box center [629, 263] width 71 height 15
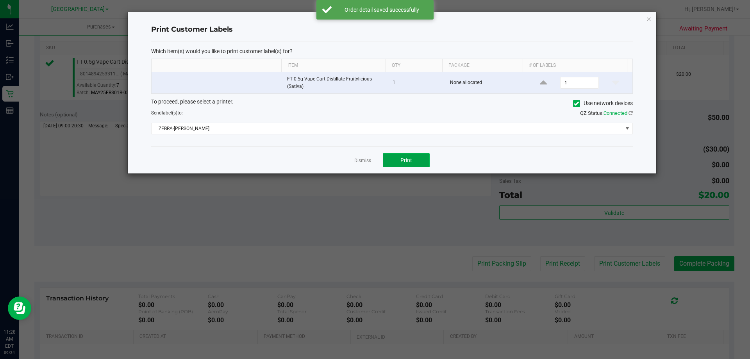
click at [401, 156] on button "Print" at bounding box center [406, 160] width 47 height 14
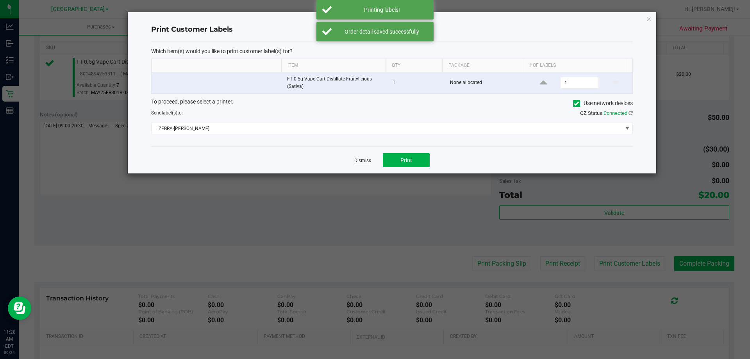
click at [369, 161] on link "Dismiss" at bounding box center [362, 161] width 17 height 7
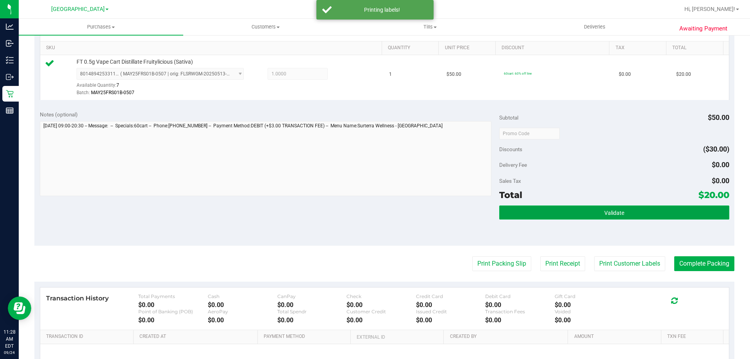
click at [534, 213] on button "Validate" at bounding box center [615, 213] width 230 height 14
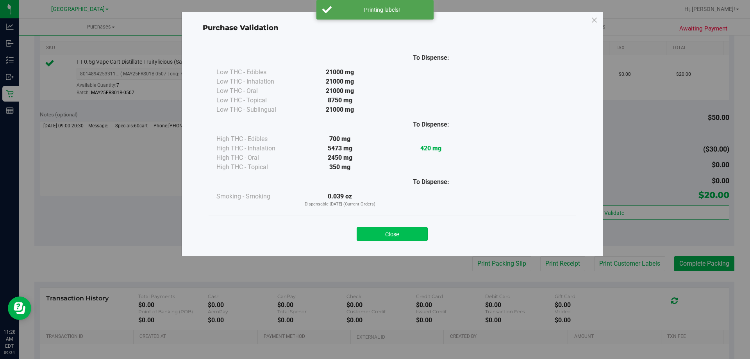
click at [395, 232] on button "Close" at bounding box center [392, 234] width 71 height 14
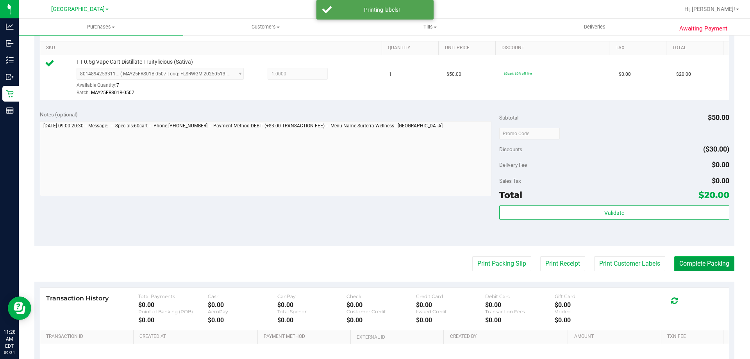
click at [693, 261] on button "Complete Packing" at bounding box center [705, 263] width 60 height 15
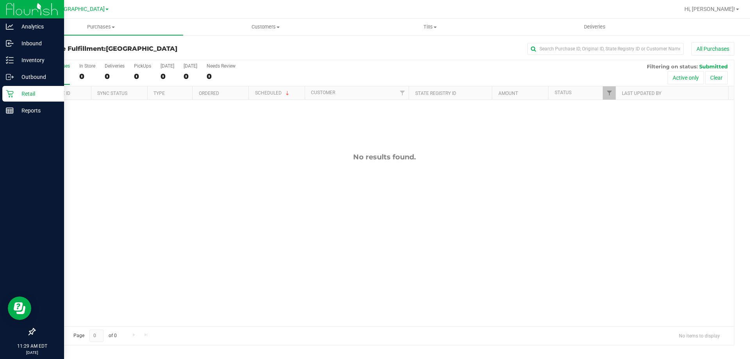
click at [25, 88] on div "Retail" at bounding box center [33, 94] width 62 height 16
